Goal: Information Seeking & Learning: Learn about a topic

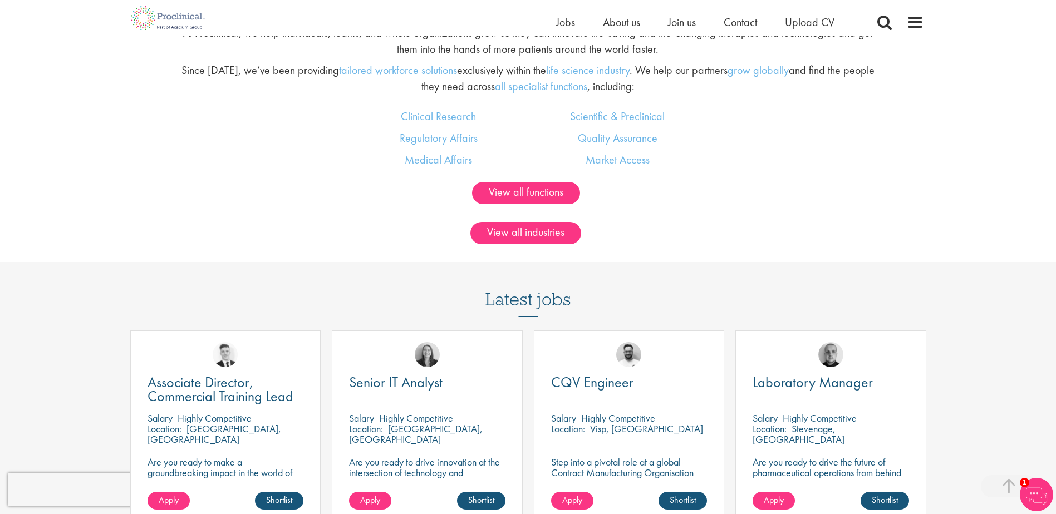
scroll to position [835, 0]
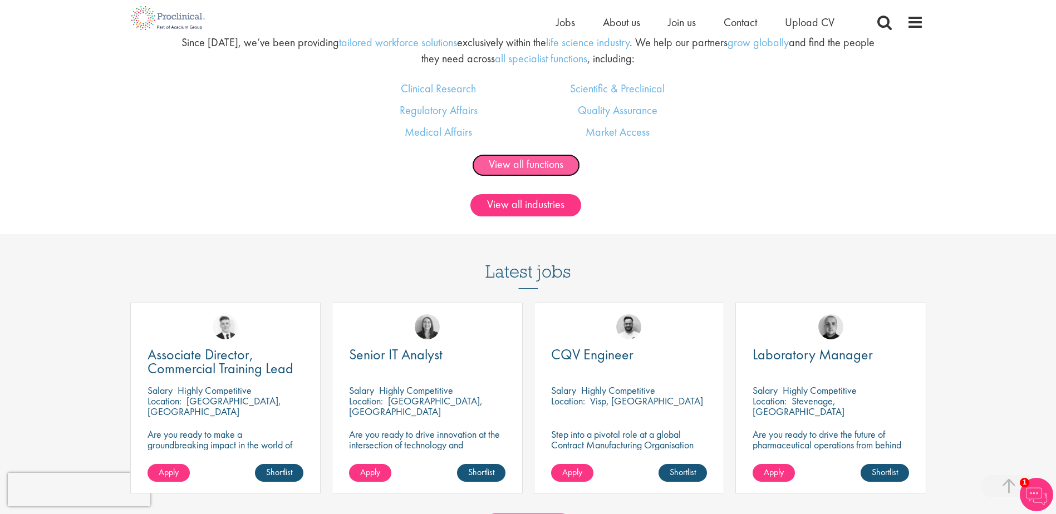
click at [554, 167] on link "View all functions" at bounding box center [526, 165] width 108 height 22
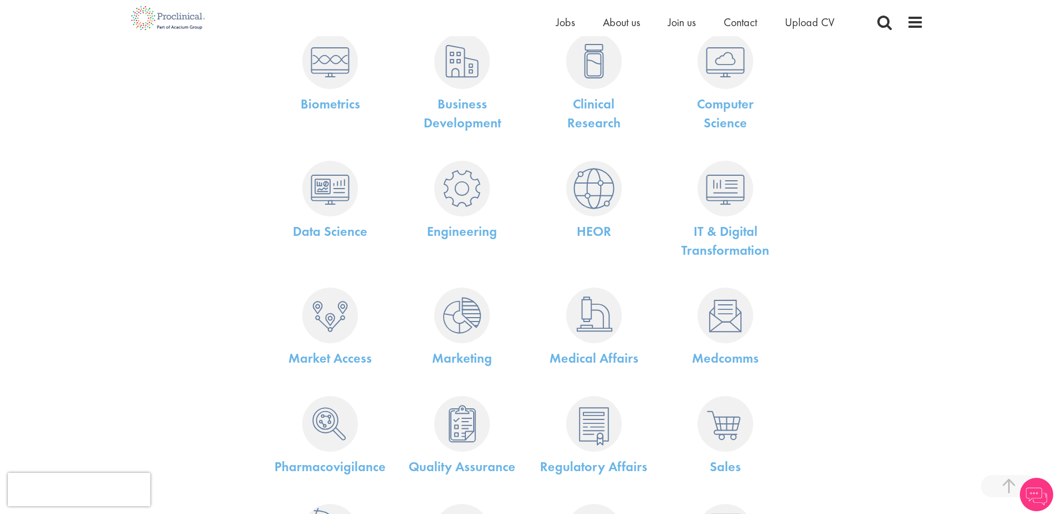
scroll to position [269, 0]
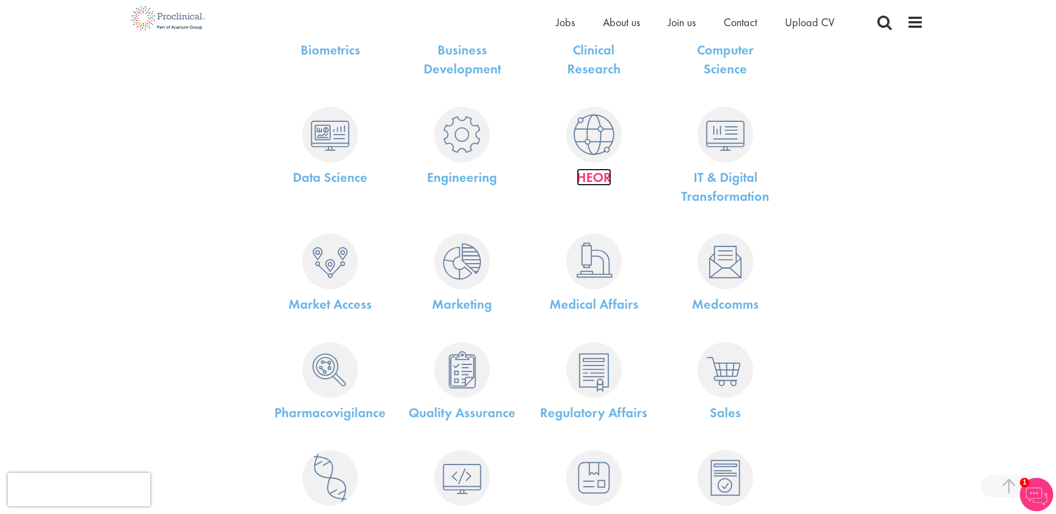
click at [595, 172] on link "HEOR" at bounding box center [594, 177] width 35 height 17
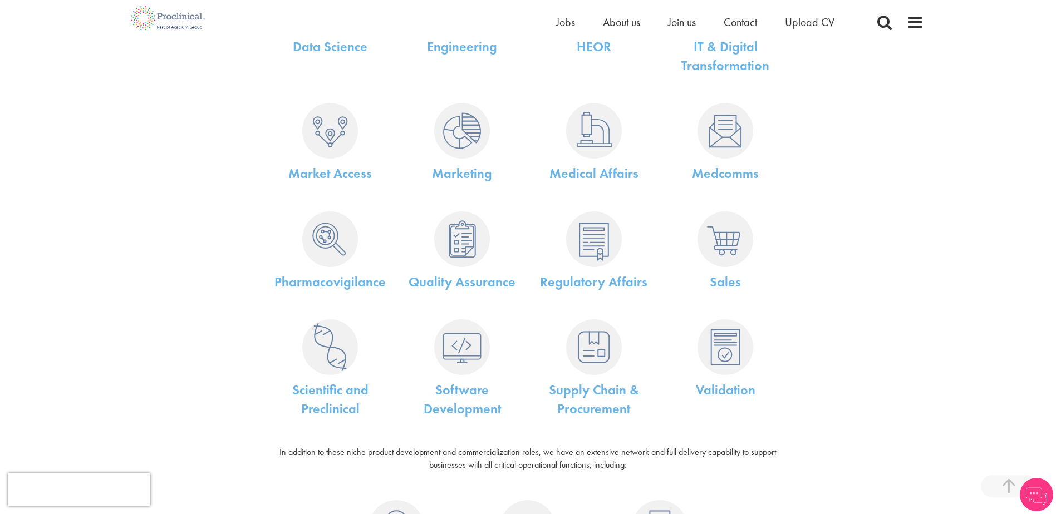
scroll to position [426, 0]
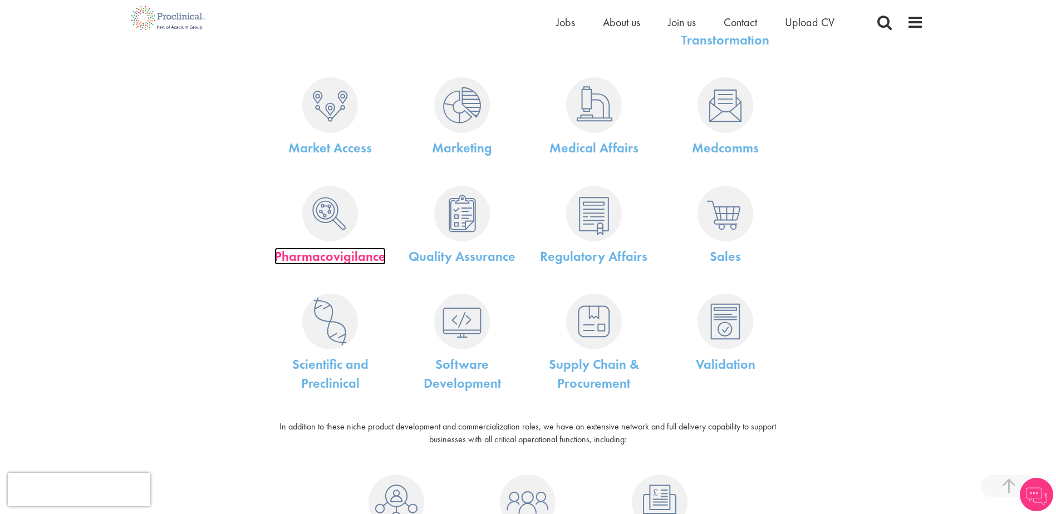
click at [353, 254] on link "Pharmacovigilance" at bounding box center [329, 256] width 111 height 17
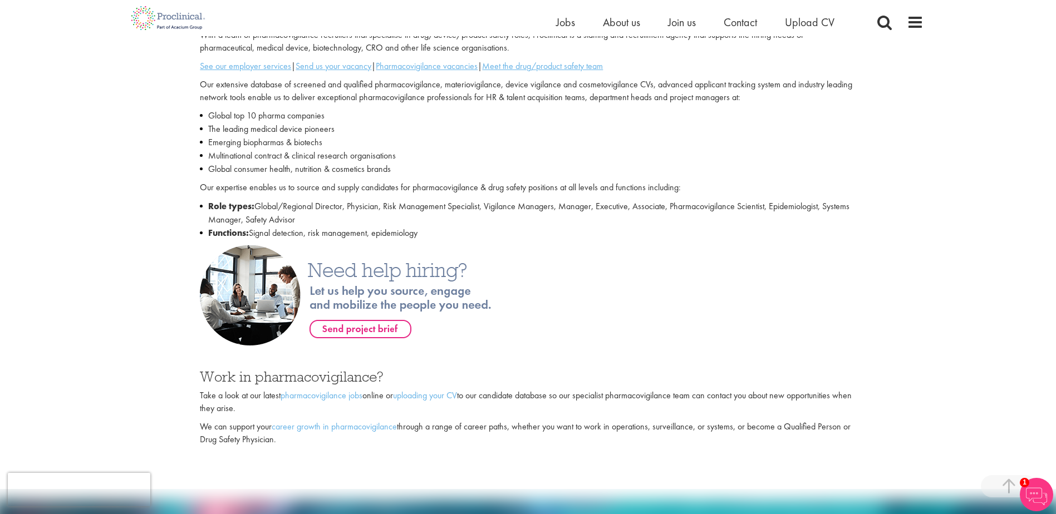
scroll to position [131, 0]
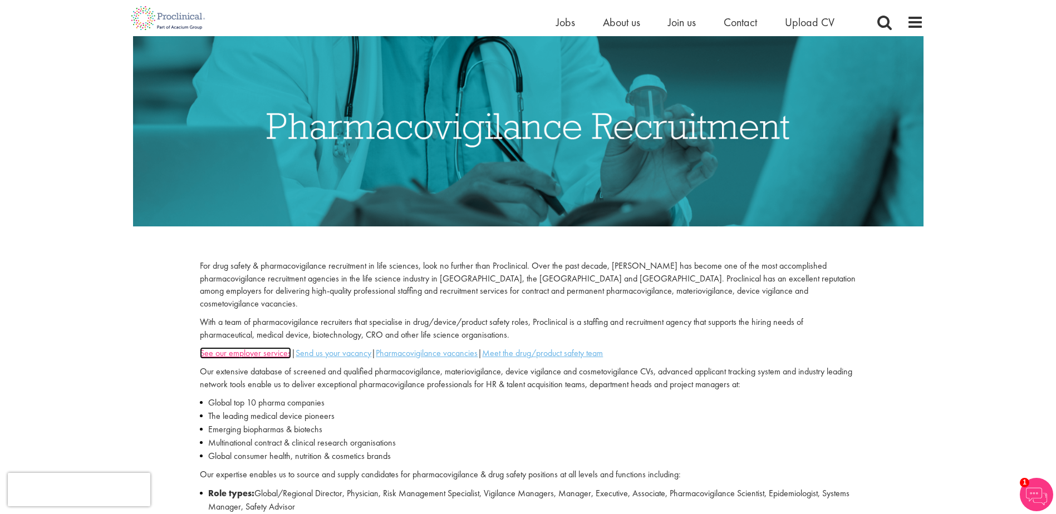
click at [265, 347] on u "See our employer services" at bounding box center [245, 353] width 91 height 12
